Goal: Information Seeking & Learning: Learn about a topic

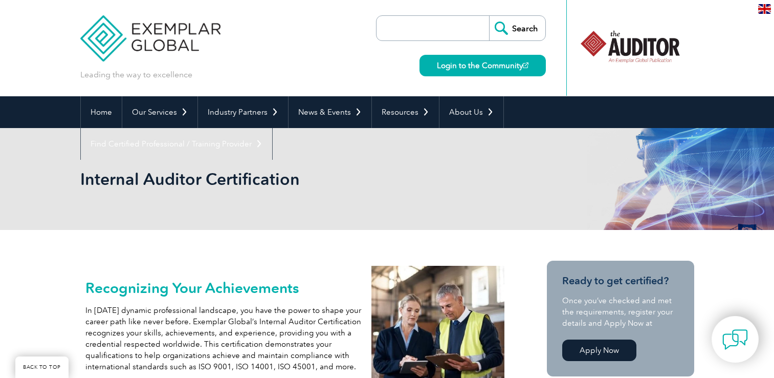
scroll to position [153, 0]
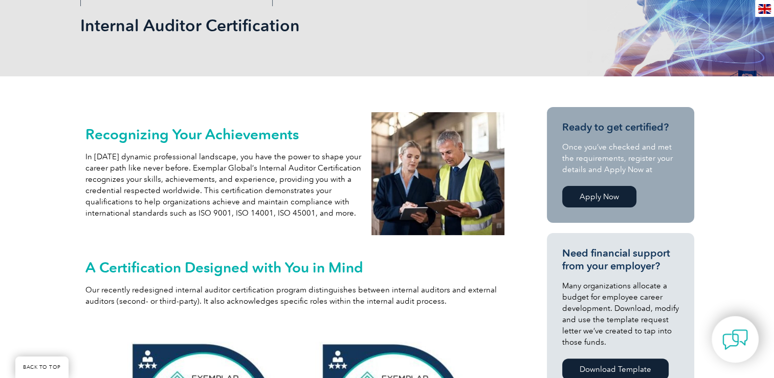
drag, startPoint x: 394, startPoint y: 85, endPoint x: 359, endPoint y: 74, distance: 37.2
click at [359, 74] on div "Internal Auditor Certification" at bounding box center [387, 25] width 614 height 102
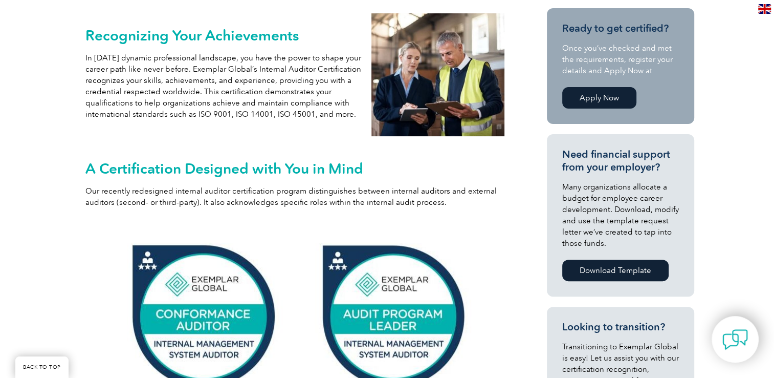
scroll to position [256, 0]
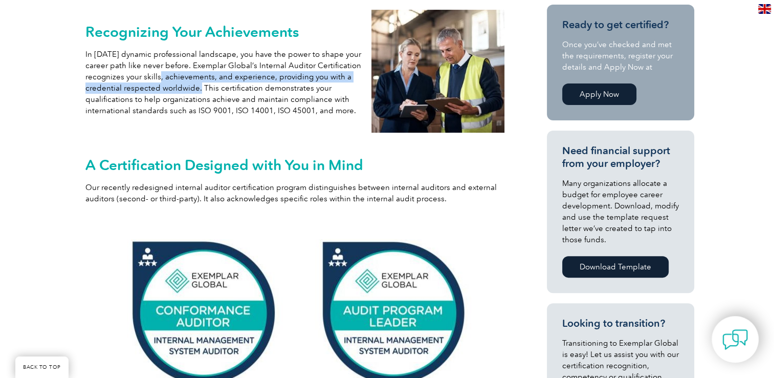
drag, startPoint x: 157, startPoint y: 81, endPoint x: 278, endPoint y: 108, distance: 124.4
click at [278, 108] on p "In [DATE] dynamic professional landscape, you have the power to shape your care…" at bounding box center [223, 83] width 276 height 68
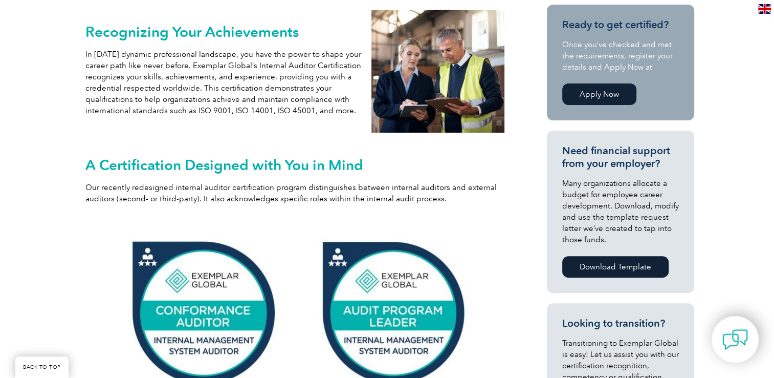
drag, startPoint x: 278, startPoint y: 108, endPoint x: 313, endPoint y: 141, distance: 47.4
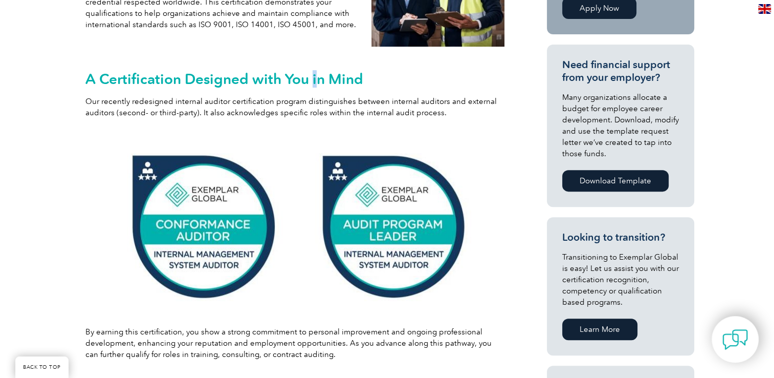
scroll to position [358, 0]
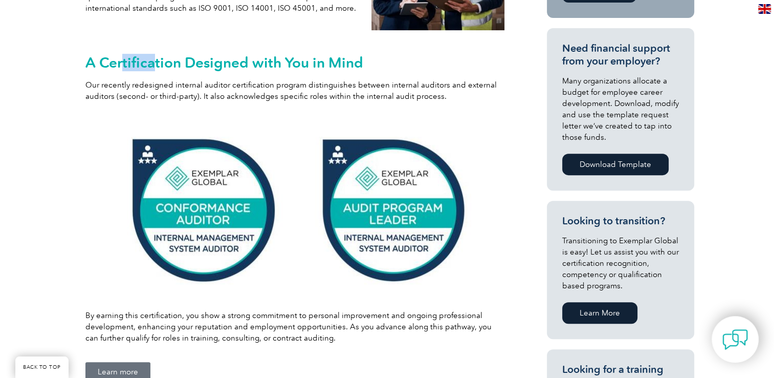
drag, startPoint x: 124, startPoint y: 42, endPoint x: 172, endPoint y: 47, distance: 48.4
click at [172, 47] on div "A Certification Designed with You in Mind Our recently redesigned internal audi…" at bounding box center [295, 75] width 420 height 70
drag, startPoint x: 172, startPoint y: 47, endPoint x: 314, endPoint y: 80, distance: 146.0
click at [314, 80] on p "Our recently redesigned internal auditor certification program distinguishes be…" at bounding box center [295, 90] width 420 height 23
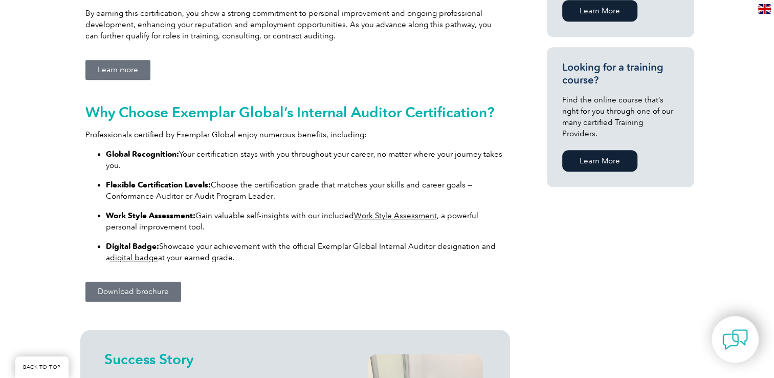
scroll to position [665, 0]
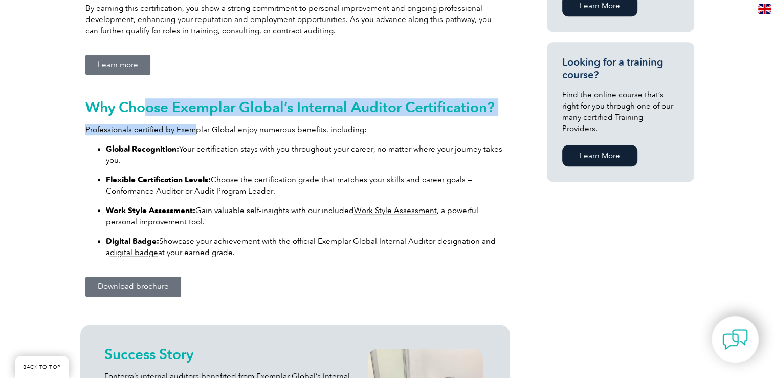
drag, startPoint x: 146, startPoint y: 114, endPoint x: 235, endPoint y: 126, distance: 89.9
click at [235, 126] on div "Why Choose Exemplar Global’s Internal Auditor Certification? Professionals cert…" at bounding box center [295, 178] width 420 height 159
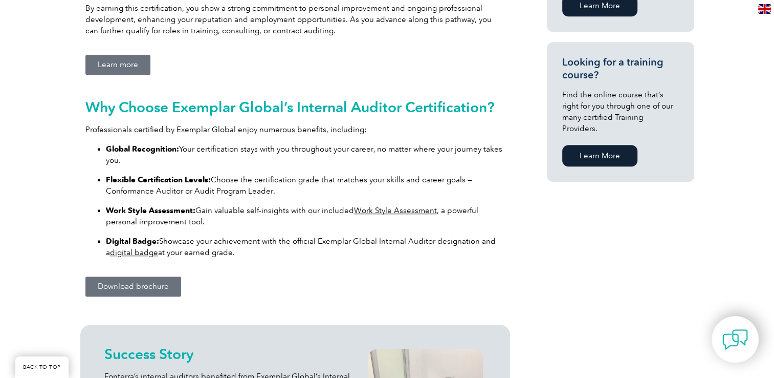
drag, startPoint x: 235, startPoint y: 126, endPoint x: 339, endPoint y: 163, distance: 109.7
click at [339, 163] on p "Global Recognition: Your certification stays with you throughout your career, n…" at bounding box center [305, 154] width 399 height 23
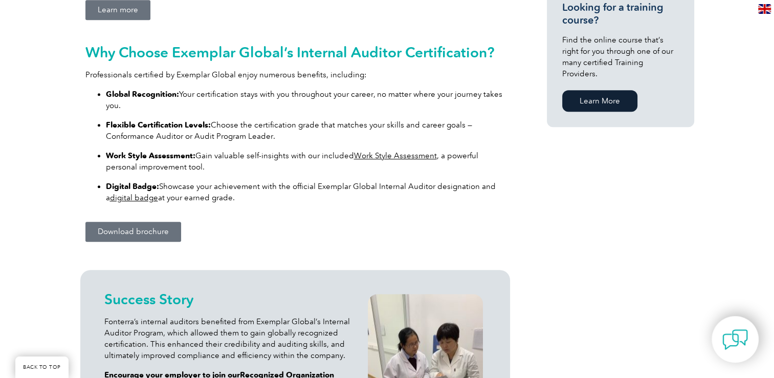
scroll to position [716, 0]
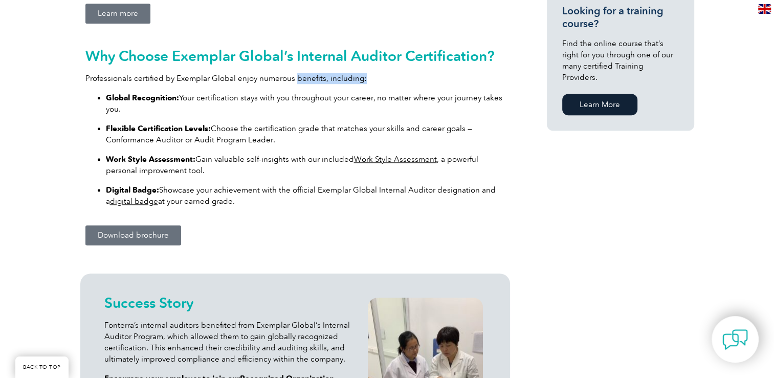
drag, startPoint x: 292, startPoint y: 75, endPoint x: 352, endPoint y: 92, distance: 62.2
click at [352, 92] on div "Why Choose Exemplar Global’s Internal Auditor Certification? Professionals cert…" at bounding box center [295, 127] width 420 height 159
drag, startPoint x: 352, startPoint y: 92, endPoint x: 379, endPoint y: 102, distance: 29.0
click at [379, 102] on p "Global Recognition: Your certification stays with you throughout your career, n…" at bounding box center [305, 103] width 399 height 23
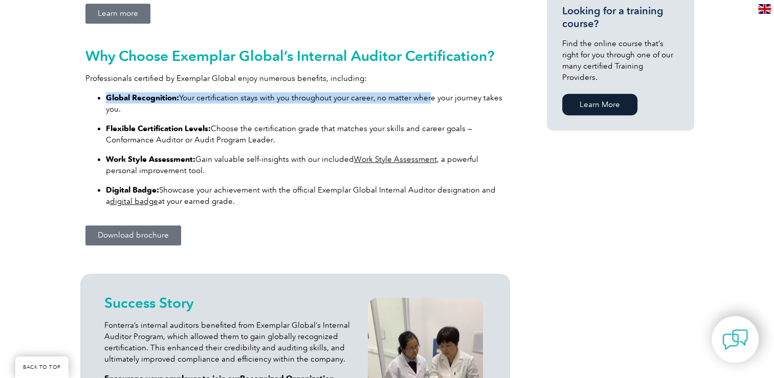
drag, startPoint x: 379, startPoint y: 102, endPoint x: 272, endPoint y: 90, distance: 108.1
click at [276, 90] on div "Why Choose Exemplar Global’s Internal Auditor Certification? Professionals cert…" at bounding box center [295, 127] width 420 height 159
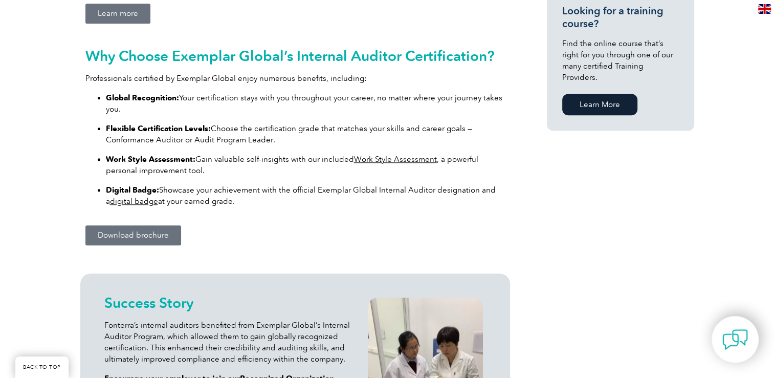
drag, startPoint x: 272, startPoint y: 90, endPoint x: 249, endPoint y: 90, distance: 22.5
click at [257, 90] on div "Why Choose Exemplar Global’s Internal Auditor Certification? Professionals cert…" at bounding box center [295, 127] width 420 height 159
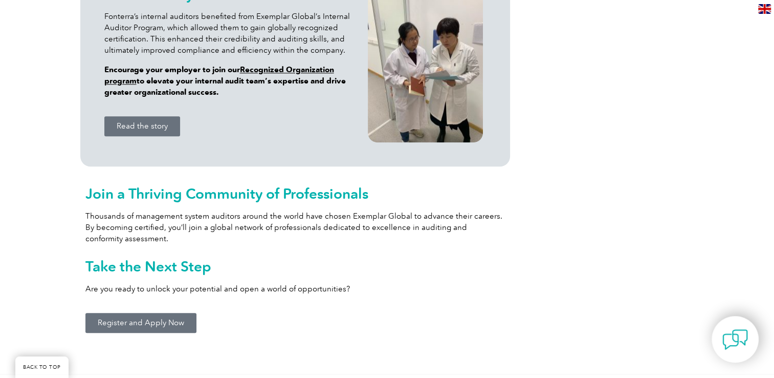
scroll to position [1126, 0]
